Goal: Browse casually

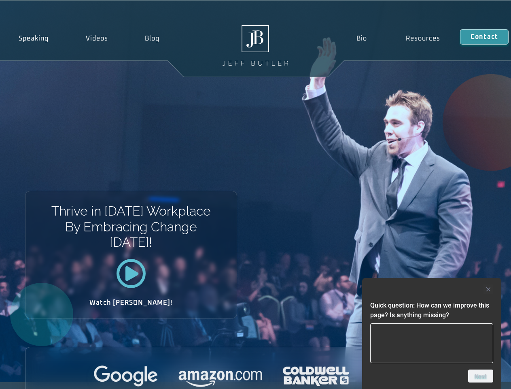
click at [255, 194] on div "Thrive in [DATE] Workplace By Embracing Change [DATE]! Watch [PERSON_NAME]!" at bounding box center [255, 191] width 511 height 381
click at [432, 289] on div at bounding box center [431, 289] width 123 height 10
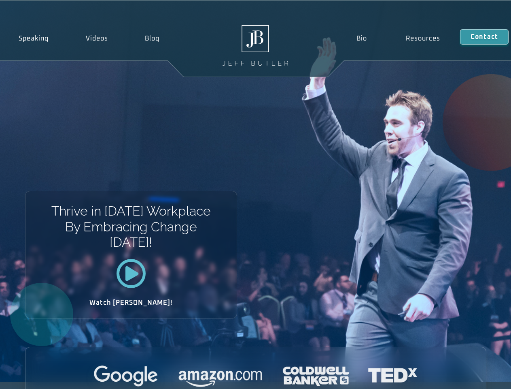
click at [481, 376] on div at bounding box center [256, 376] width 461 height 22
